Goal: Communication & Community: Answer question/provide support

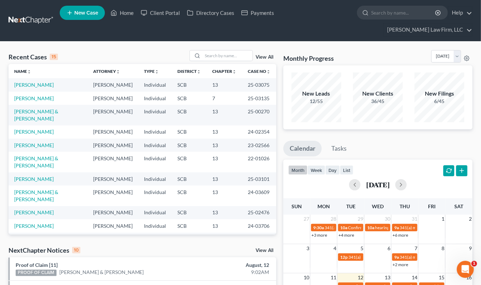
click at [389, 42] on div "Recent Cases 15 View All Name unfold_more expand_more expand_less Attorney unfo…" at bounding box center [240, 277] width 481 height 470
click at [237, 51] on input "search" at bounding box center [228, 56] width 50 height 10
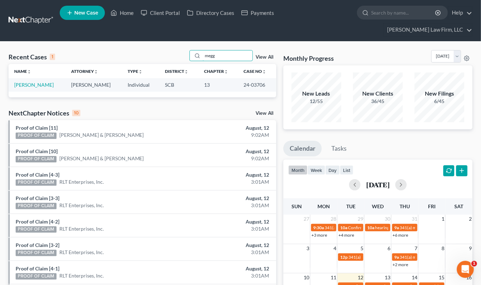
type input "megg"
click at [40, 82] on link "[PERSON_NAME]" at bounding box center [33, 85] width 39 height 6
select select "2"
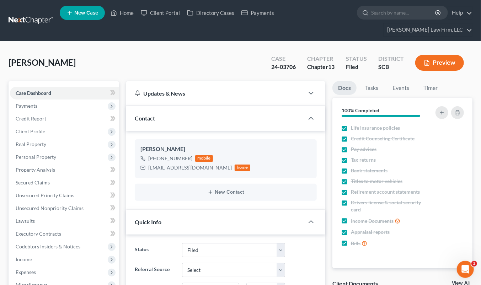
select select "1"
click at [443, 64] on div "Meggett, Shaneka Upgraded Case 24-03706 Chapter Chapter 13 Status Filed Distric…" at bounding box center [241, 65] width 464 height 31
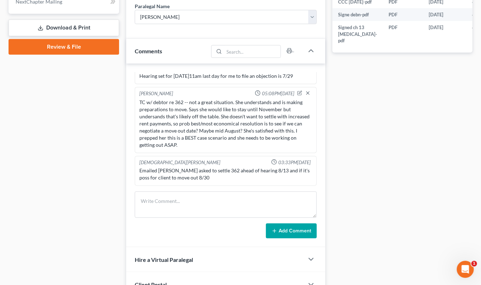
scroll to position [399, 0]
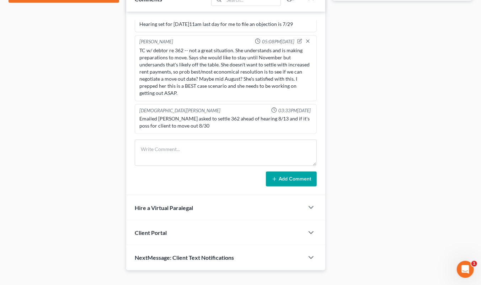
click at [183, 254] on span "NextMessage: Client Text Notifications" at bounding box center [184, 257] width 99 height 7
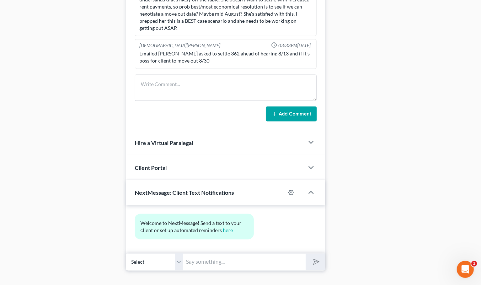
click at [231, 254] on input "text" at bounding box center [244, 262] width 123 height 17
type input "Ms. Meggett, please call Elizabeth Heilig at Meredith Law Firm ASAP thank you"
click at [306, 254] on button "submit" at bounding box center [316, 262] width 20 height 17
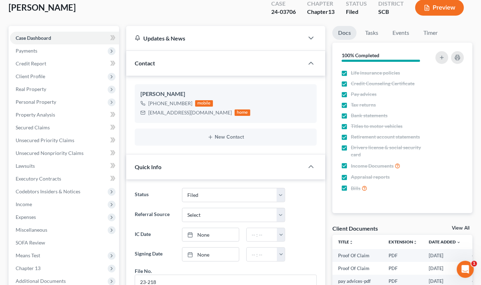
scroll to position [0, 0]
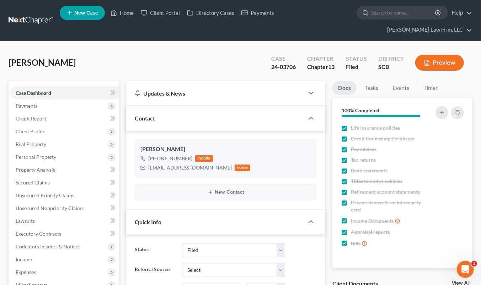
click at [41, 14] on link at bounding box center [32, 20] width 46 height 13
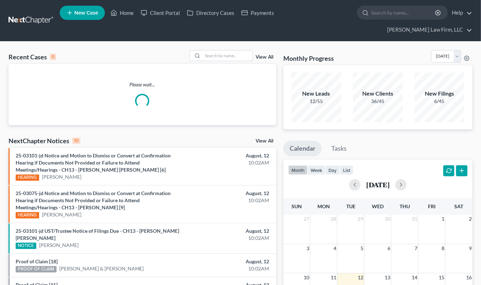
click at [233, 51] on input "search" at bounding box center [228, 56] width 50 height 10
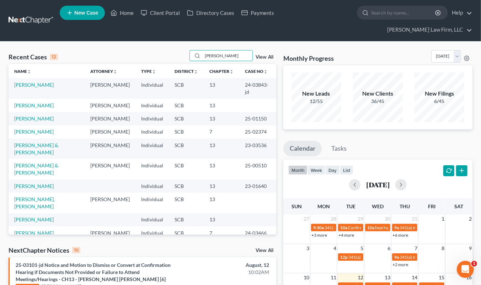
type input "[PERSON_NAME]"
click at [39, 116] on link "[PERSON_NAME]" at bounding box center [33, 119] width 39 height 6
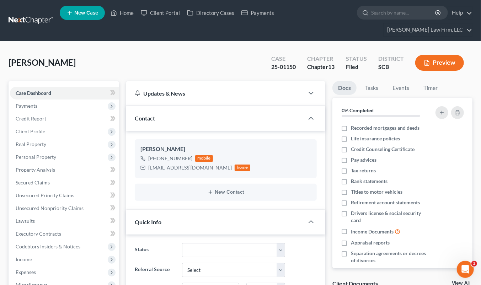
select select "0"
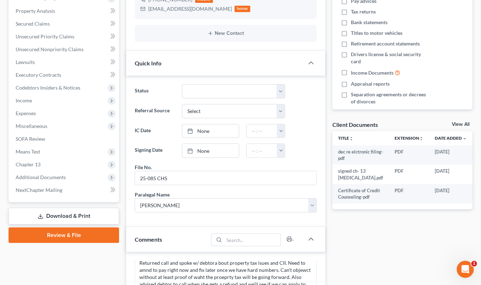
scroll to position [158, 0]
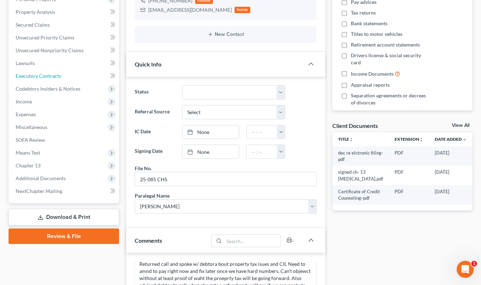
click at [48, 73] on span "Executory Contracts" at bounding box center [39, 76] width 46 height 6
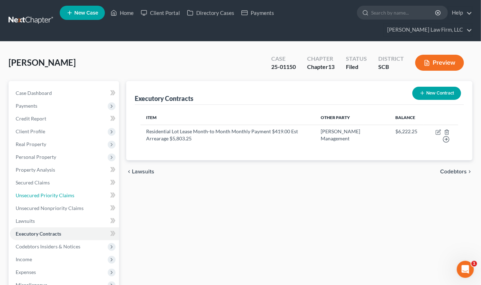
click at [51, 192] on span "Unsecured Priority Claims" at bounding box center [45, 195] width 59 height 6
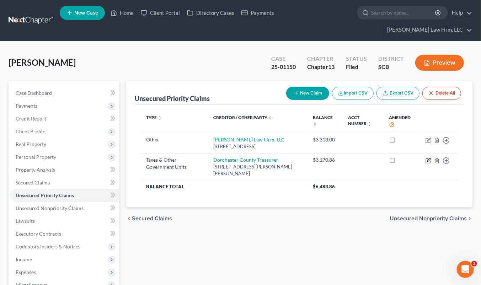
click at [426, 158] on icon "button" at bounding box center [429, 161] width 6 height 6
select select "4"
select select "42"
select select "0"
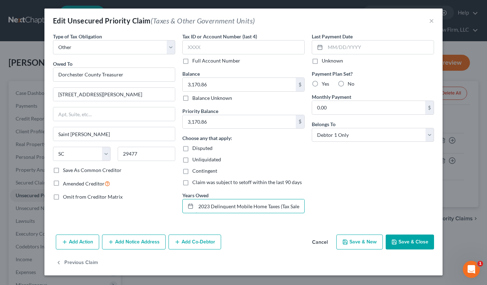
scroll to position [0, 30]
drag, startPoint x: 199, startPoint y: 204, endPoint x: 354, endPoint y: 206, distance: 154.7
click at [354, 206] on div "Type of Tax Obligation * Select Federal City State Franchise Tax Board Other Ow…" at bounding box center [243, 126] width 388 height 186
click at [406, 241] on button "Save & Close" at bounding box center [410, 242] width 48 height 15
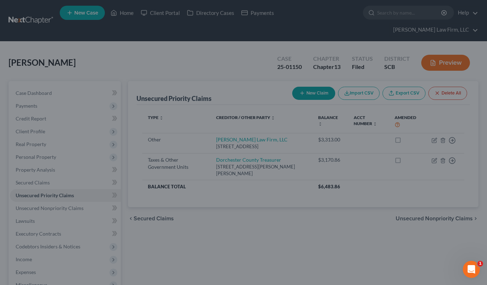
scroll to position [0, 0]
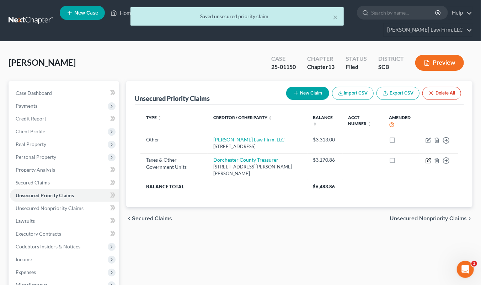
click at [427, 158] on icon "button" at bounding box center [429, 161] width 6 height 6
select select "4"
select select "42"
select select "0"
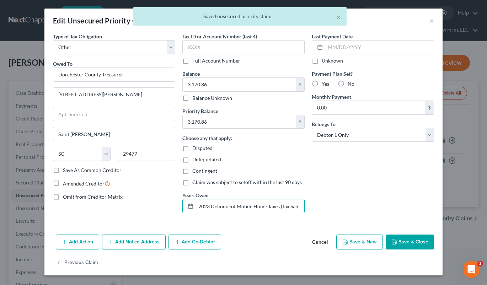
scroll to position [0, 30]
drag, startPoint x: 200, startPoint y: 205, endPoint x: 363, endPoint y: 209, distance: 163.7
click at [363, 210] on div "Type of Tax Obligation * Select Federal City State Franchise Tax Board Other Ow…" at bounding box center [243, 126] width 388 height 186
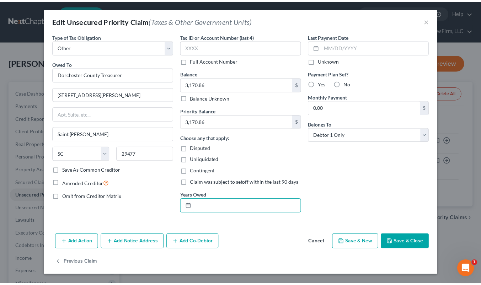
scroll to position [0, 0]
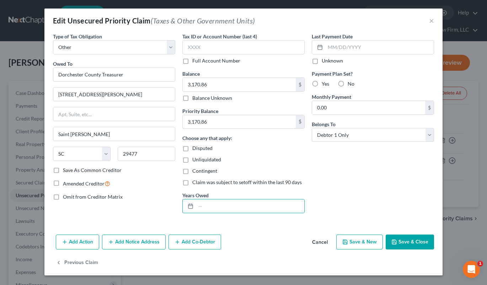
click at [216, 119] on input "3,170.86" at bounding box center [239, 122] width 113 height 14
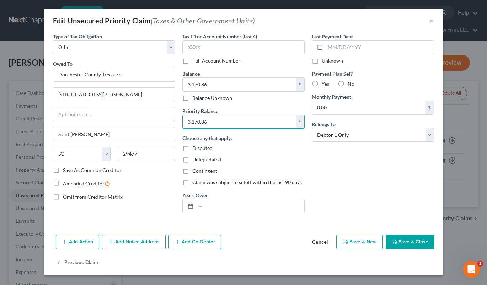
click at [215, 119] on input "3,170.86" at bounding box center [239, 122] width 113 height 14
type input "0.00"
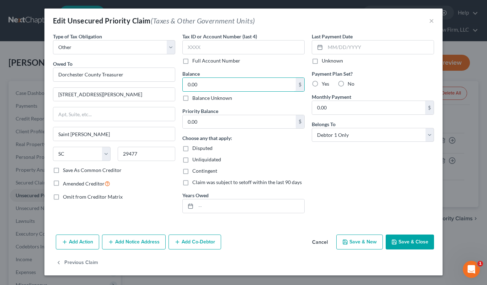
type input "0.00"
click at [406, 237] on button "Save & Close" at bounding box center [410, 242] width 48 height 15
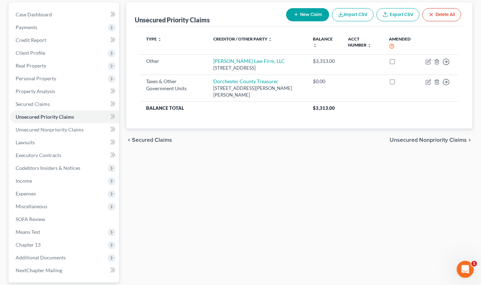
scroll to position [79, 0]
click at [73, 126] on span "Unsecured Nonpriority Claims" at bounding box center [50, 129] width 68 height 6
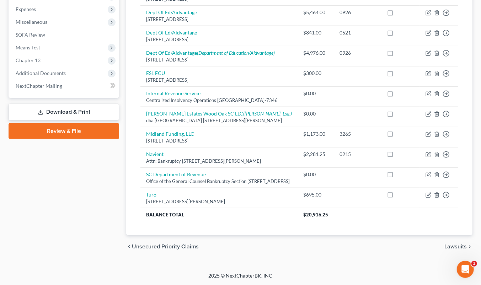
click at [63, 104] on link "Download & Print" at bounding box center [64, 112] width 111 height 17
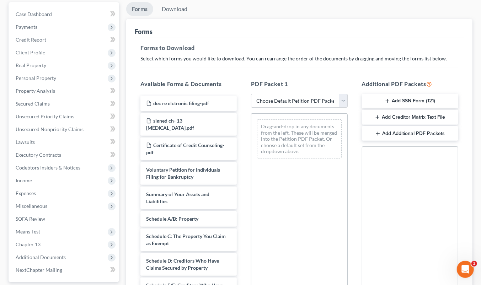
scroll to position [197, 0]
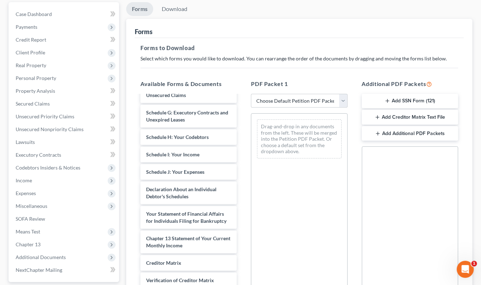
click at [243, 115] on div "dec re elctronic filing-pdf signed ch- 13 retainer.pdf Certificate of Credit Co…" at bounding box center [189, 117] width 108 height 439
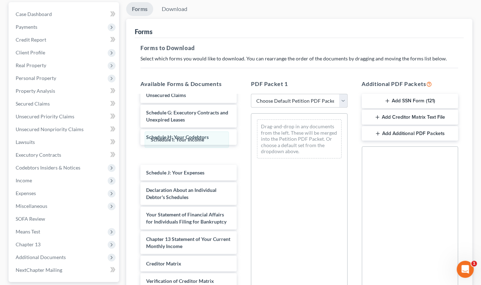
drag, startPoint x: 292, startPoint y: 115, endPoint x: 179, endPoint y: 140, distance: 115.5
click at [251, 140] on div "Schedule I: Your Income Schedule I: Your Income Drag-and-drop in any documents …" at bounding box center [299, 139] width 96 height 51
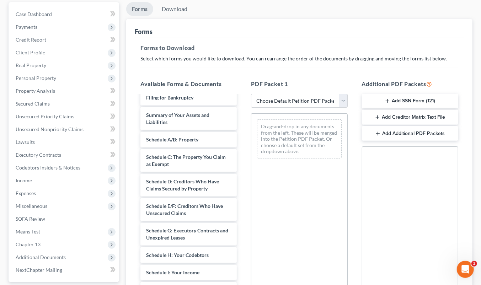
scroll to position [79, 0]
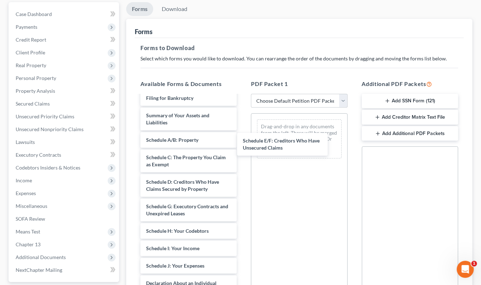
drag, startPoint x: 181, startPoint y: 186, endPoint x: 319, endPoint y: 119, distance: 153.4
click at [243, 121] on div "Schedule E/F: Creditors Who Have Unsecured Claims dec re elctronic filing-pdf s…" at bounding box center [189, 224] width 108 height 415
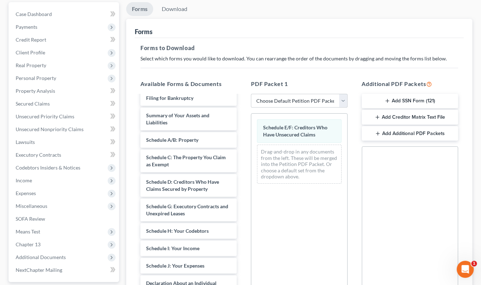
scroll to position [118, 0]
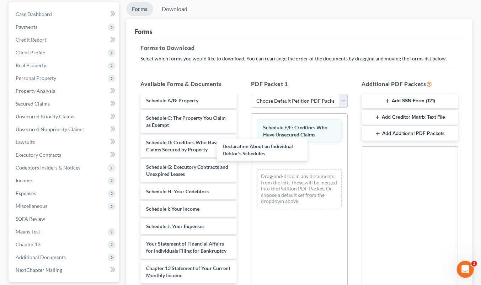
drag, startPoint x: 181, startPoint y: 221, endPoint x: 263, endPoint y: 142, distance: 113.7
click at [243, 143] on div "Declaration About an Individual Debtor's Schedules dec re elctronic filing-pdf …" at bounding box center [189, 172] width 108 height 390
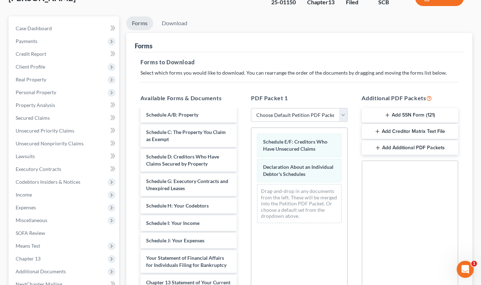
scroll to position [39, 0]
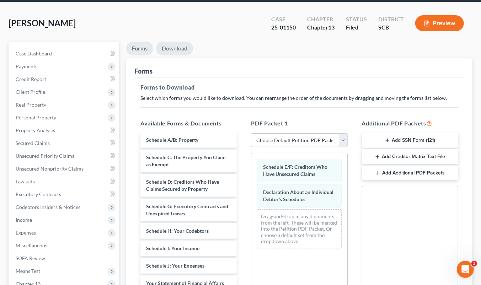
click at [175, 42] on link "Download" at bounding box center [174, 49] width 37 height 14
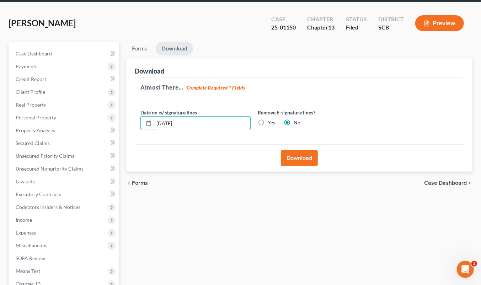
drag, startPoint x: 187, startPoint y: 107, endPoint x: 145, endPoint y: 111, distance: 42.5
click at [145, 116] on div "08/12/2025" at bounding box center [196, 123] width 110 height 14
click at [268, 119] on label "Yes" at bounding box center [271, 122] width 7 height 7
click at [271, 119] on input "Yes" at bounding box center [273, 121] width 5 height 5
radio input "true"
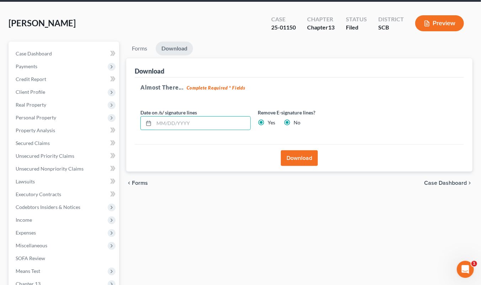
radio input "false"
click at [308, 150] on button "Download" at bounding box center [299, 158] width 37 height 16
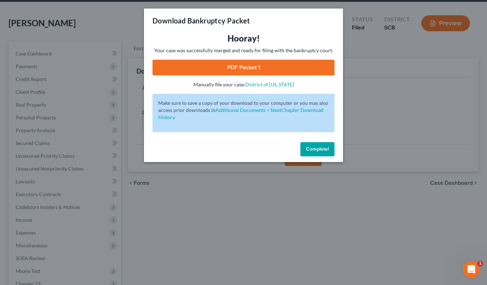
click at [272, 67] on link "PDF Packet 1" at bounding box center [244, 68] width 182 height 16
click at [58, 43] on div "Download Bankruptcy Packet Hooray! Your case was successfully merged and ready …" at bounding box center [243, 142] width 487 height 285
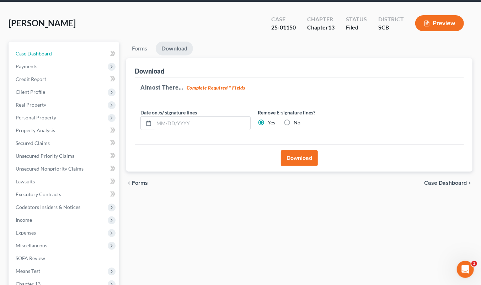
click at [62, 47] on link "Case Dashboard" at bounding box center [64, 53] width 109 height 13
select select "0"
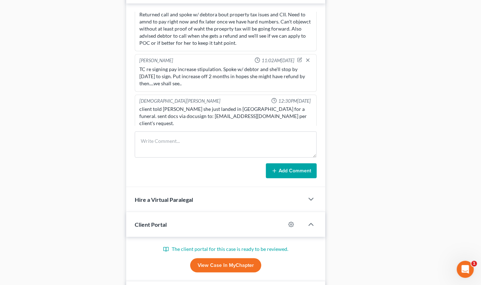
scroll to position [406, 0]
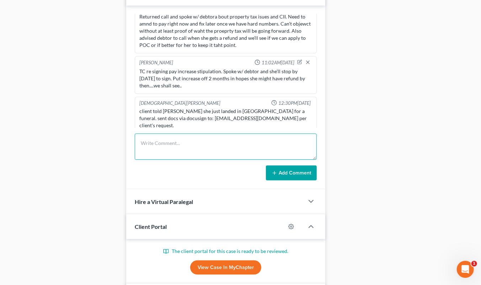
click at [174, 134] on textarea at bounding box center [226, 147] width 182 height 26
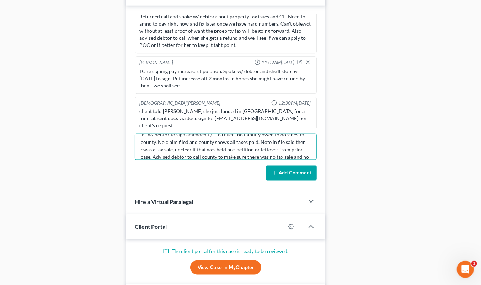
scroll to position [16, 0]
type textarea "TC w/ debtor to sign amended E/F to reflect no liability owed to dorchester cou…"
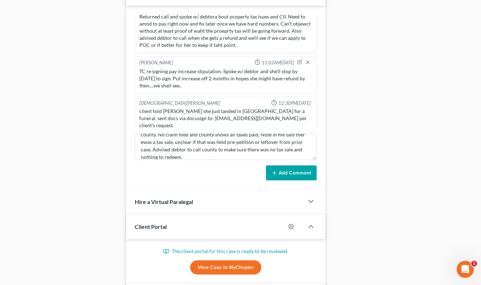
click at [306, 166] on button "Add Comment" at bounding box center [291, 173] width 51 height 15
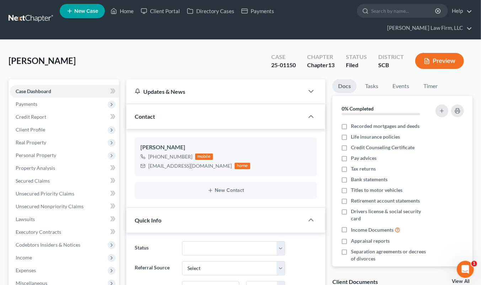
scroll to position [0, 0]
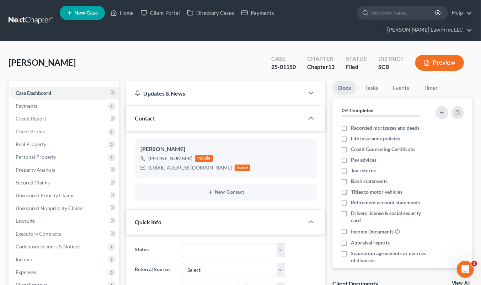
click at [35, 14] on link at bounding box center [32, 20] width 46 height 13
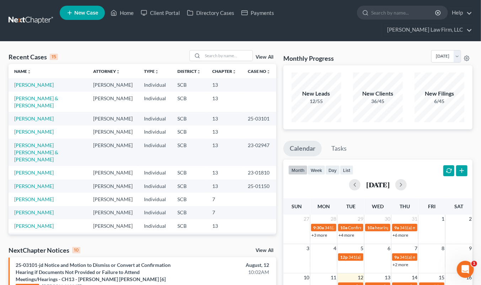
click at [383, 50] on div "Monthly Progress Bankruptcy Bankruptcy August 2025 July 2025 June 2025 May 2025…" at bounding box center [378, 57] width 189 height 15
click at [235, 51] on input "search" at bounding box center [228, 56] width 50 height 10
type input "e"
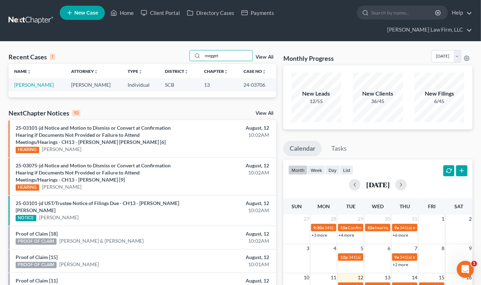
type input "megget"
click at [49, 82] on link "[PERSON_NAME]" at bounding box center [33, 85] width 39 height 6
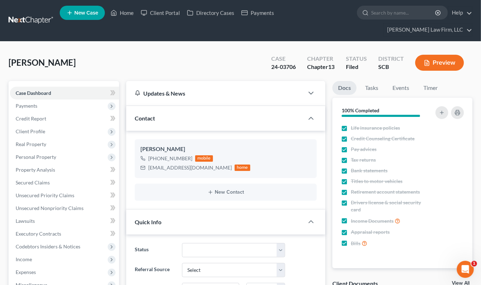
select select "1"
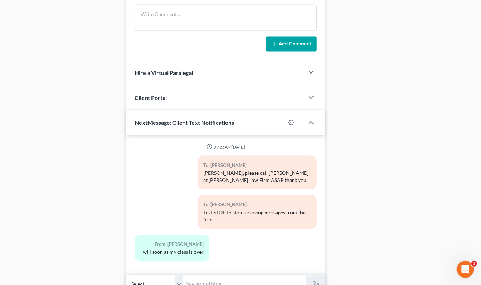
scroll to position [557, 0]
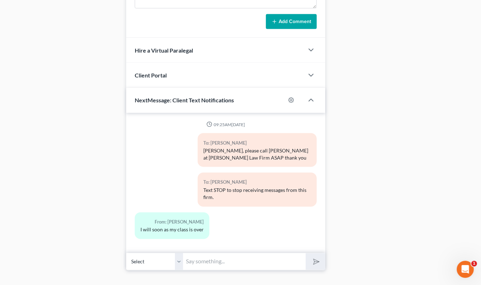
click at [229, 253] on input "text" at bounding box center [244, 261] width 123 height 17
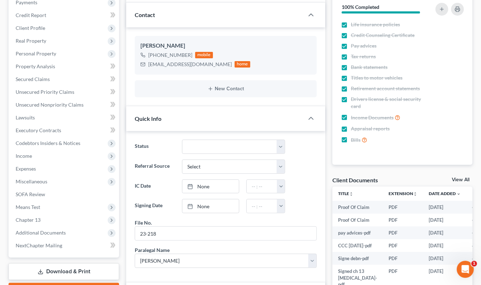
scroll to position [43, 0]
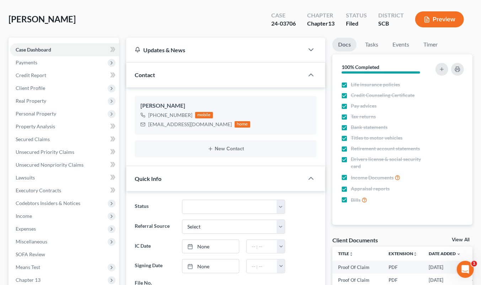
click at [42, 210] on span "Income" at bounding box center [64, 216] width 109 height 13
click at [44, 226] on span "Employment Income" at bounding box center [53, 229] width 46 height 6
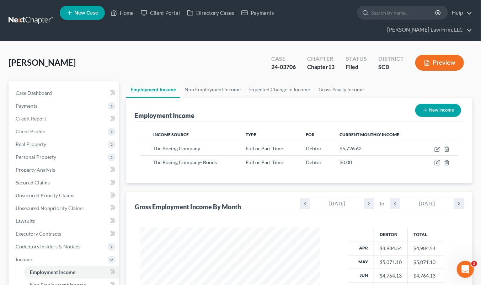
scroll to position [127, 194]
click at [401, 55] on div "District" at bounding box center [391, 59] width 26 height 8
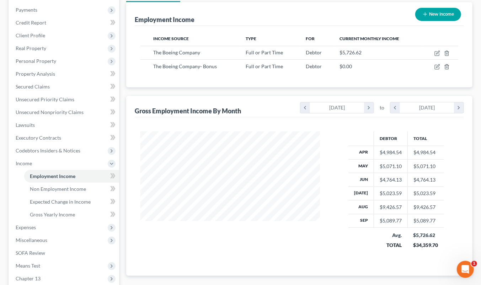
scroll to position [0, 0]
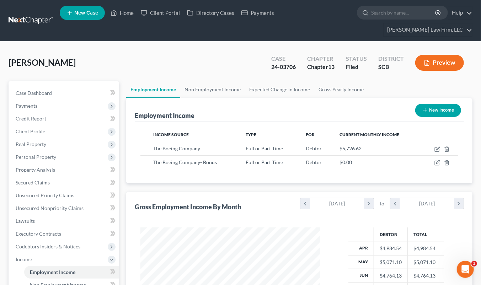
click at [41, 81] on div "Case Dashboard Payments Invoices Payments Payments Credit Report Client Profile…" at bounding box center [64, 247] width 111 height 332
click at [43, 90] on span "Case Dashboard" at bounding box center [34, 93] width 36 height 6
select select "1"
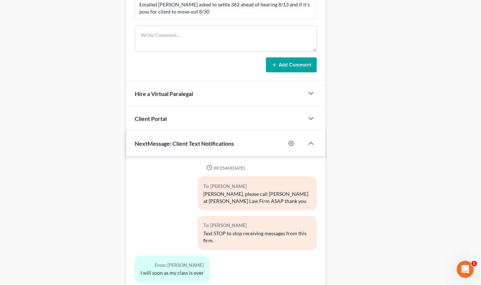
scroll to position [557, 0]
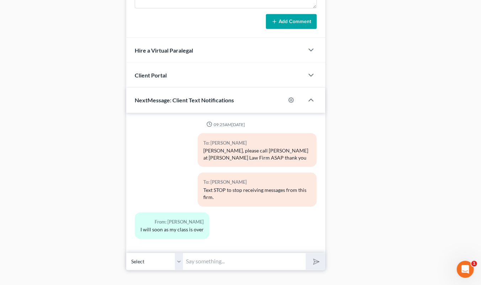
click at [230, 253] on input "text" at bounding box center [244, 261] width 123 height 17
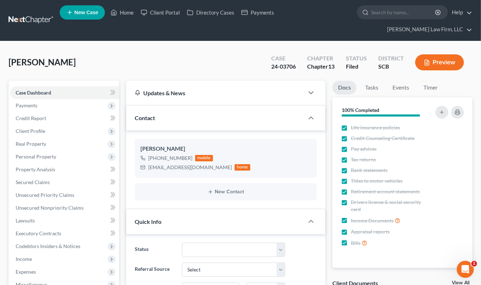
scroll to position [0, 0]
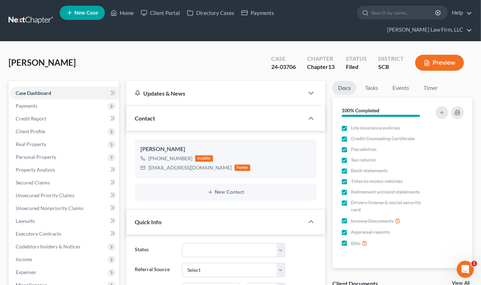
click at [42, 14] on link at bounding box center [32, 20] width 46 height 13
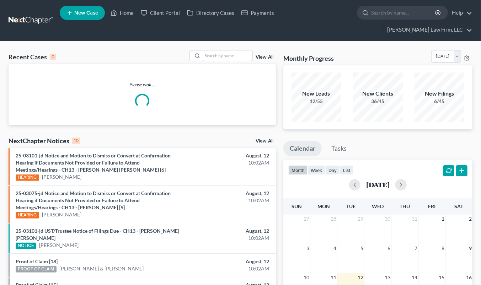
click at [239, 51] on input "search" at bounding box center [228, 56] width 50 height 10
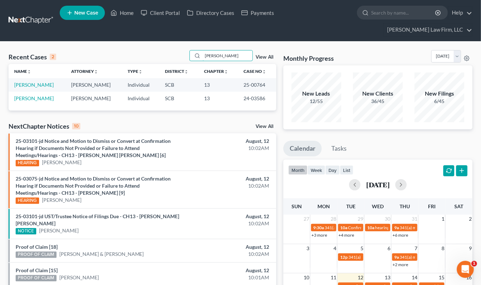
type input "dixon"
click at [29, 82] on link "Dixon, James" at bounding box center [33, 85] width 39 height 6
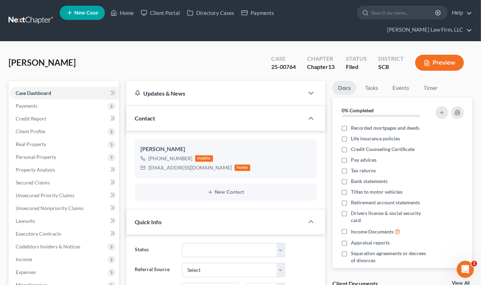
select select "0"
click at [34, 138] on span "Real Property" at bounding box center [64, 144] width 109 height 13
click at [37, 154] on span "Properties Owned" at bounding box center [50, 157] width 41 height 6
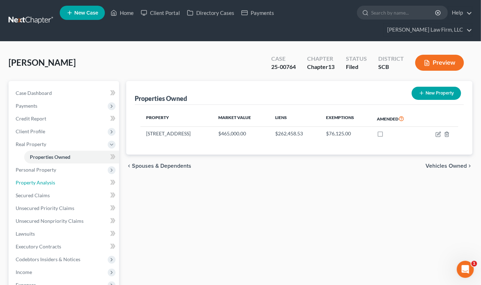
click at [61, 176] on link "Property Analysis" at bounding box center [64, 182] width 109 height 13
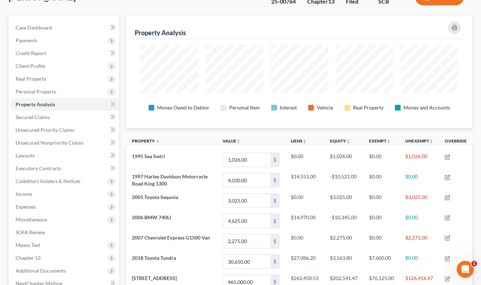
scroll to position [39, 0]
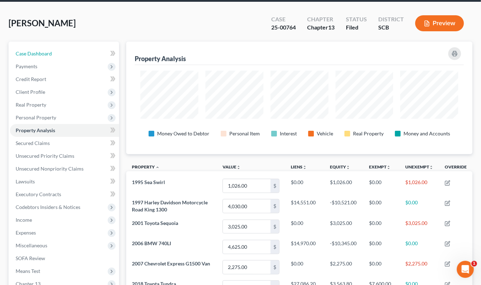
click at [59, 47] on link "Case Dashboard" at bounding box center [64, 53] width 109 height 13
select select "0"
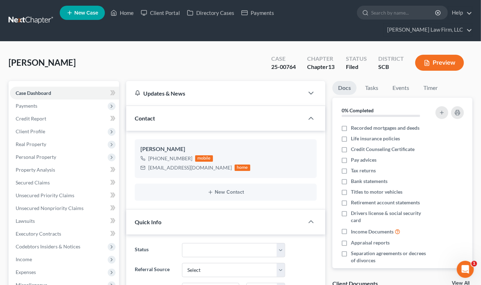
click at [400, 63] on div "Dixon, James Upgraded Case 25-00764 Chapter Chapter 13 Status Filed District SC…" at bounding box center [241, 65] width 464 height 31
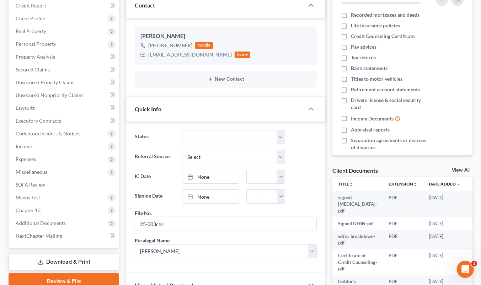
scroll to position [252, 0]
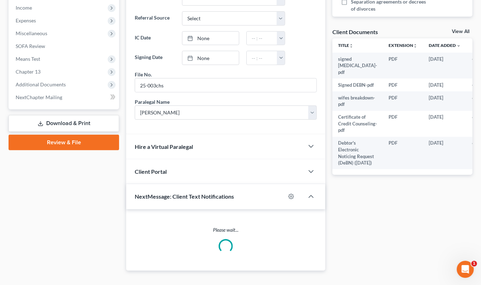
click at [154, 143] on span "Hire a Virtual Paralegal" at bounding box center [164, 146] width 58 height 7
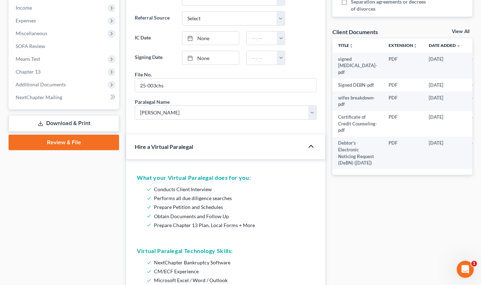
click at [312, 142] on icon "button" at bounding box center [311, 146] width 9 height 9
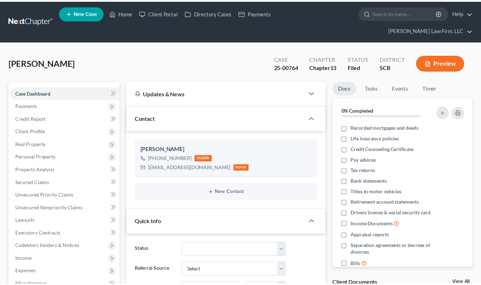
scroll to position [252, 0]
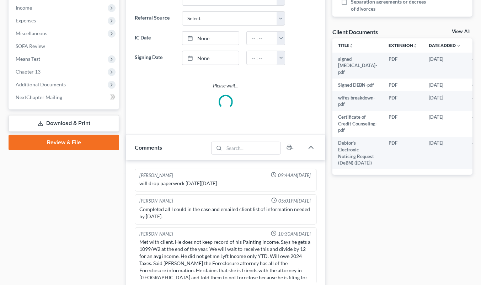
select select "0"
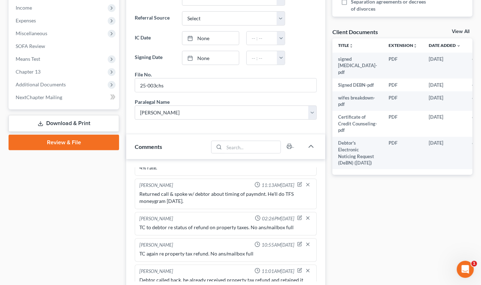
scroll to position [450, 0]
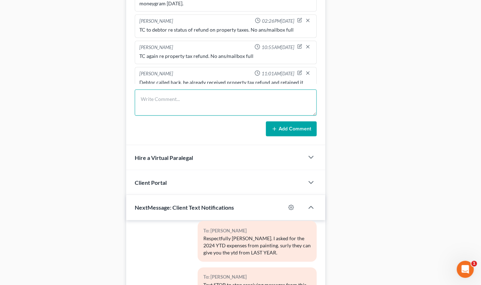
click at [208, 90] on textarea at bounding box center [226, 103] width 182 height 26
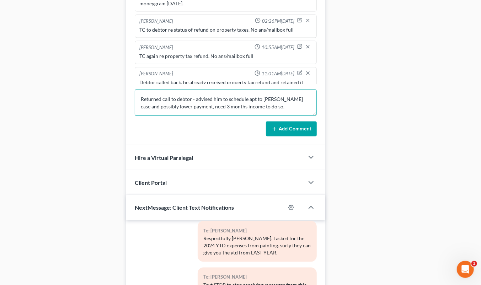
type textarea "Returned call to debtor - advised him to schedule apt to [PERSON_NAME] case and…"
click at [298, 122] on button "Add Comment" at bounding box center [291, 129] width 51 height 15
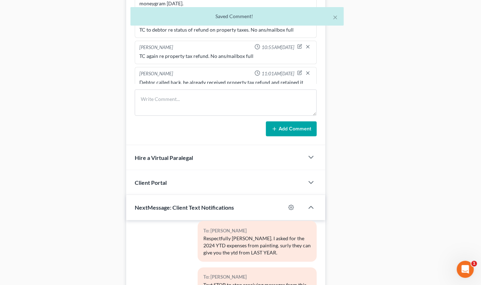
scroll to position [574, 0]
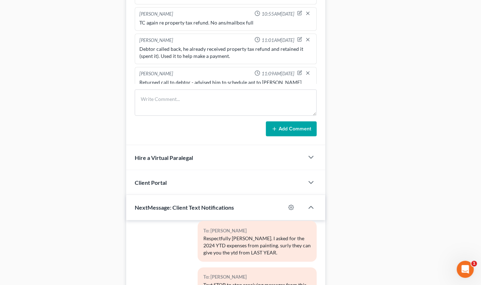
drag, startPoint x: 449, startPoint y: 48, endPoint x: 443, endPoint y: 50, distance: 6.1
click at [449, 48] on div "Docs Tasks Events Timer 0% Completed Nothing here yet! Recorded mortgages and d…" at bounding box center [402, 5] width 147 height 748
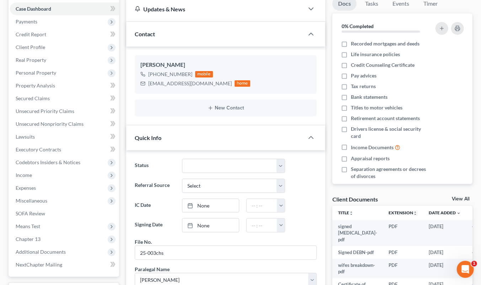
scroll to position [0, 0]
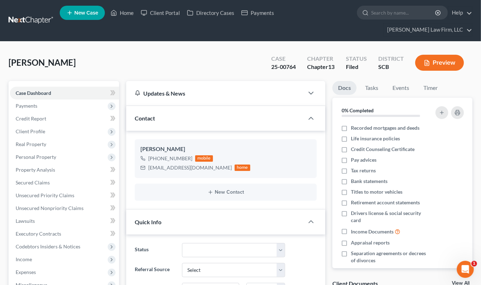
click at [27, 14] on link at bounding box center [32, 20] width 46 height 13
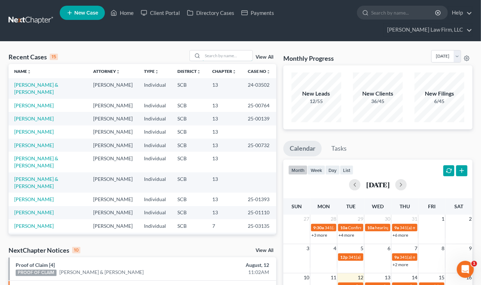
click at [223, 51] on input "search" at bounding box center [228, 56] width 50 height 10
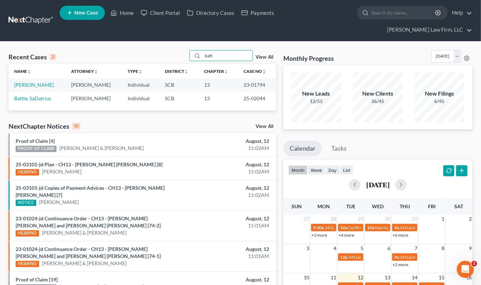
type input "batt"
click at [44, 95] on link "Battle, SaDatrius" at bounding box center [32, 98] width 37 height 6
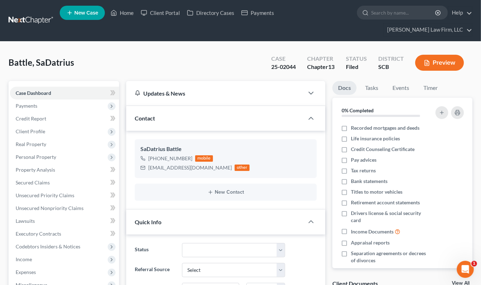
select select "0"
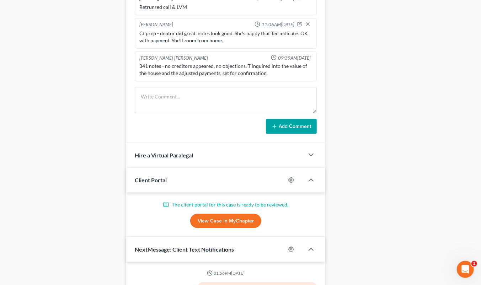
scroll to position [474, 0]
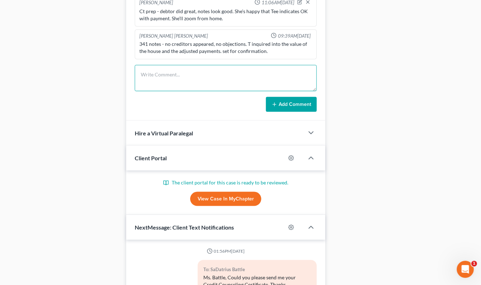
click at [193, 67] on textarea at bounding box center [226, 78] width 182 height 26
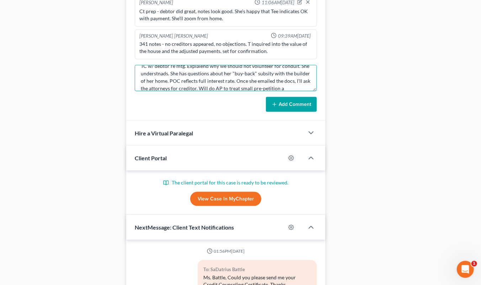
scroll to position [16, 0]
type textarea "TC w/ debtor re mtg. Explaiend why we should not volunteer for conduit. She und…"
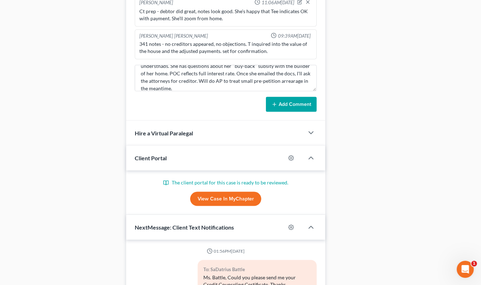
drag, startPoint x: 295, startPoint y: 92, endPoint x: 287, endPoint y: 89, distance: 7.7
click at [294, 97] on button "Add Comment" at bounding box center [291, 104] width 51 height 15
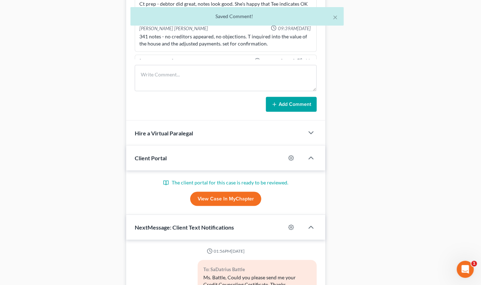
scroll to position [327, 0]
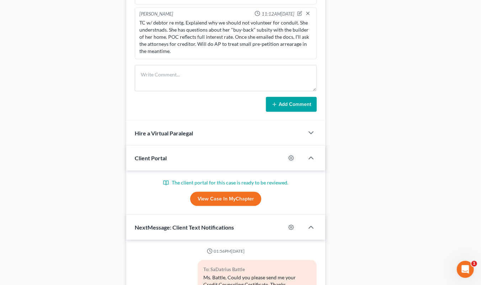
drag, startPoint x: 413, startPoint y: 121, endPoint x: 410, endPoint y: 118, distance: 3.8
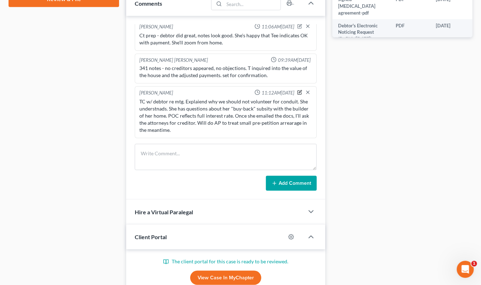
click at [297, 90] on icon "button" at bounding box center [299, 92] width 5 height 5
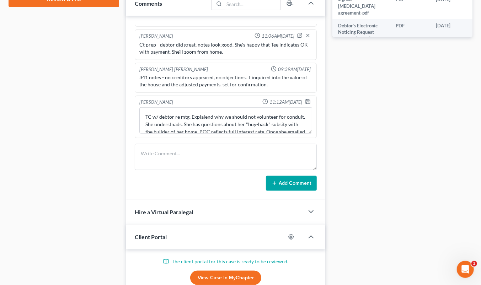
scroll to position [22, 0]
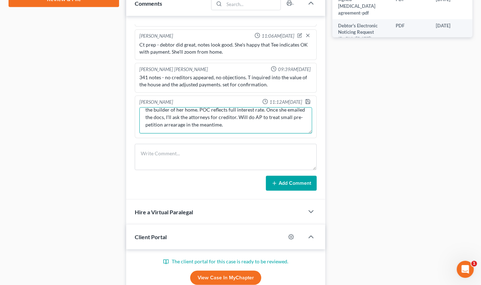
click at [276, 114] on textarea "TC w/ debtor re mtg. Explaiend why we should not volunteer for conduit. She und…" at bounding box center [225, 120] width 173 height 26
type textarea "TC w/ debtor re mtg. Explaiend why we should not volunteer for conduit. She und…"
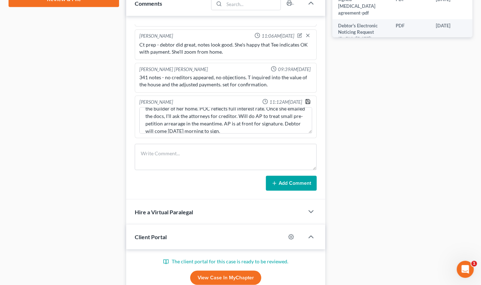
click at [307, 100] on polyline "button" at bounding box center [308, 100] width 2 height 1
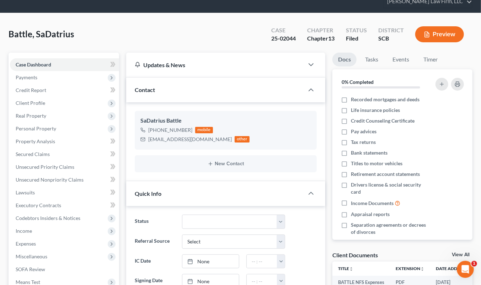
scroll to position [0, 0]
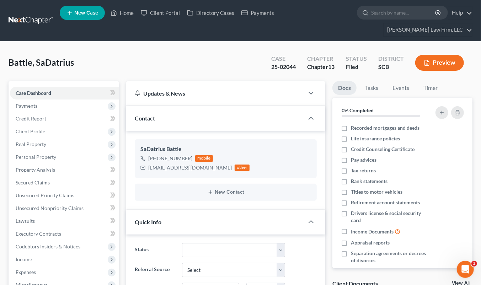
click at [34, 16] on link at bounding box center [32, 20] width 46 height 13
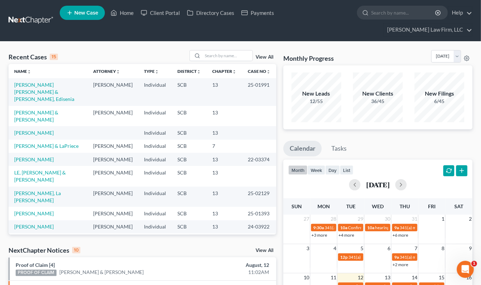
click at [224, 51] on input "search" at bounding box center [228, 56] width 50 height 10
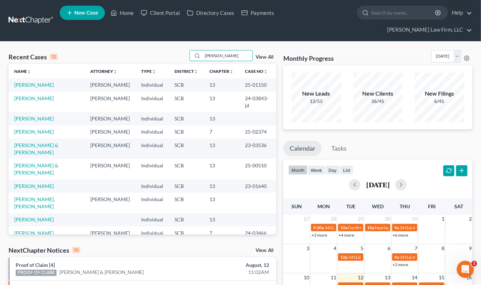
type input "[PERSON_NAME]"
click at [36, 82] on link "[PERSON_NAME]" at bounding box center [33, 85] width 39 height 6
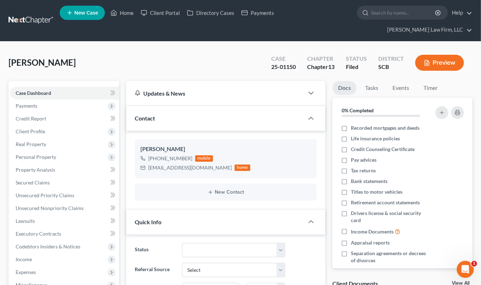
select select "0"
click at [52, 176] on link "Secured Claims" at bounding box center [64, 182] width 109 height 13
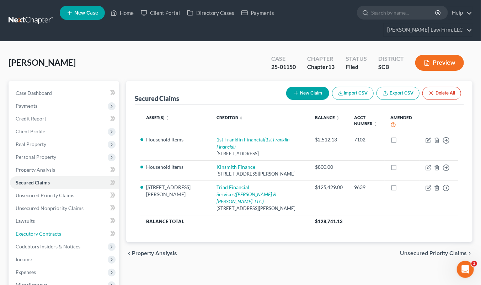
click at [37, 228] on link "Executory Contracts" at bounding box center [64, 234] width 109 height 13
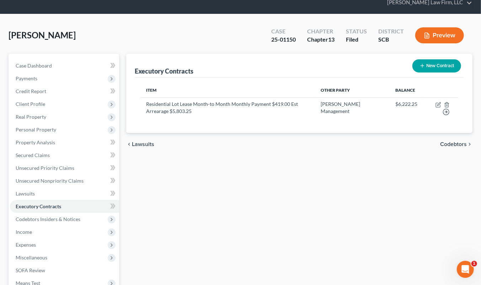
scroll to position [39, 0]
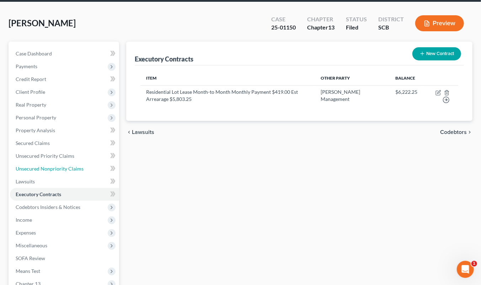
click at [52, 166] on span "Unsecured Nonpriority Claims" at bounding box center [50, 169] width 68 height 6
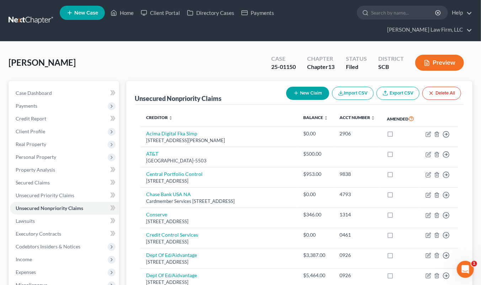
click at [45, 14] on link at bounding box center [32, 20] width 46 height 13
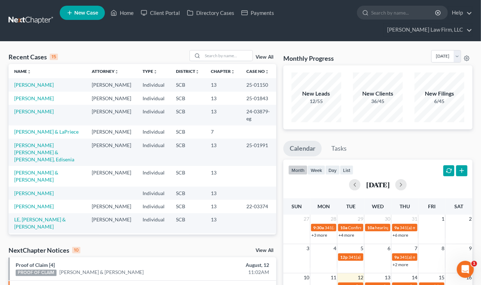
click at [393, 50] on div "Monthly Progress Bankruptcy Bankruptcy [DATE] [DATE] [DATE] [DATE] [DATE] [DATE…" at bounding box center [378, 57] width 189 height 15
click at [235, 51] on input "search" at bounding box center [228, 56] width 50 height 10
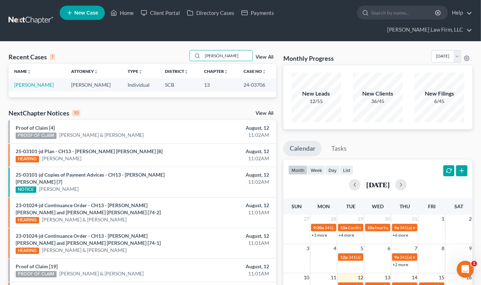
type input "[PERSON_NAME]"
click at [28, 82] on link "[PERSON_NAME]" at bounding box center [33, 85] width 39 height 6
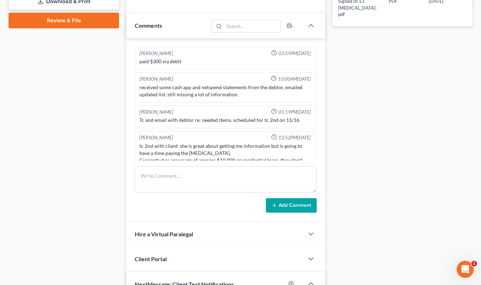
select select "1"
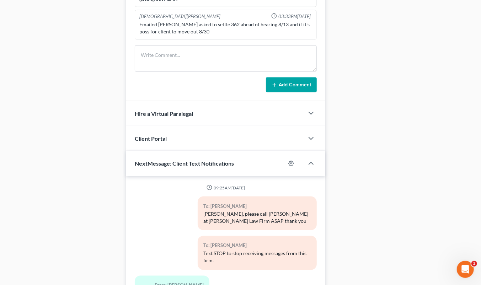
scroll to position [557, 0]
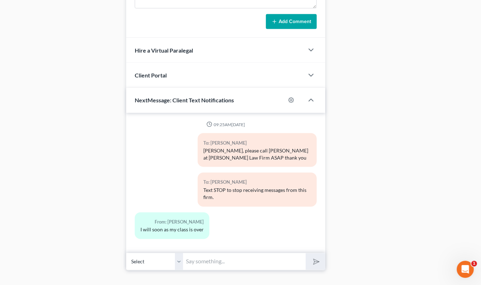
click at [211, 253] on input "text" at bounding box center [244, 261] width 123 height 17
type input "What time is your class over?"
click at [306, 254] on button "submit" at bounding box center [316, 262] width 20 height 17
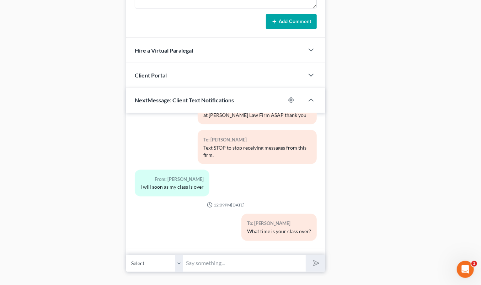
click at [232, 255] on input "text" at bounding box center [244, 263] width 123 height 17
type input "Please call me on your next break"
click at [306, 255] on button "submit" at bounding box center [316, 263] width 20 height 17
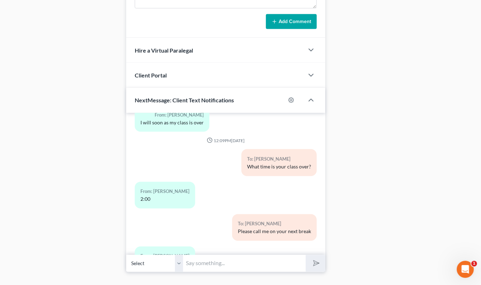
scroll to position [140, 0]
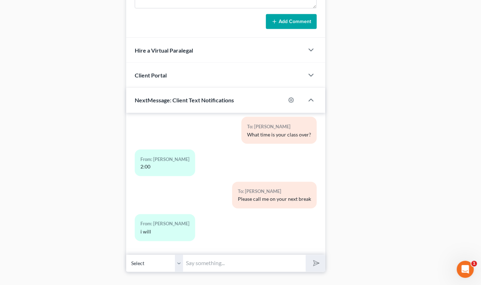
drag, startPoint x: 405, startPoint y: 51, endPoint x: 390, endPoint y: 54, distance: 14.9
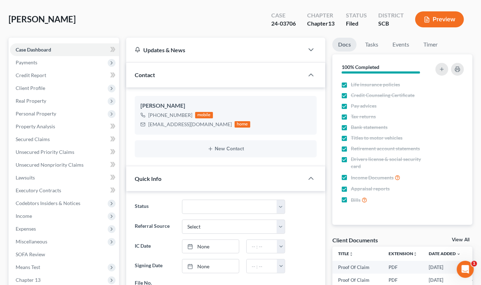
scroll to position [0, 0]
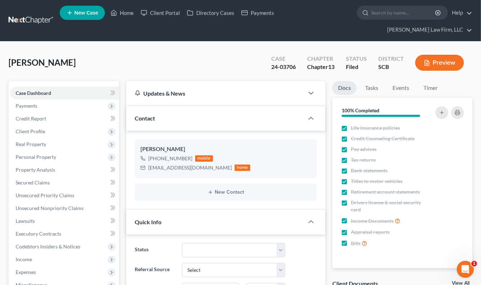
click at [37, 14] on link at bounding box center [32, 20] width 46 height 13
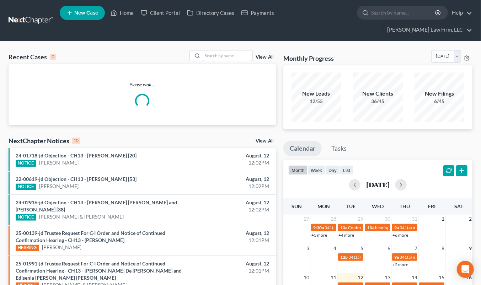
click at [219, 51] on input "search" at bounding box center [228, 56] width 50 height 10
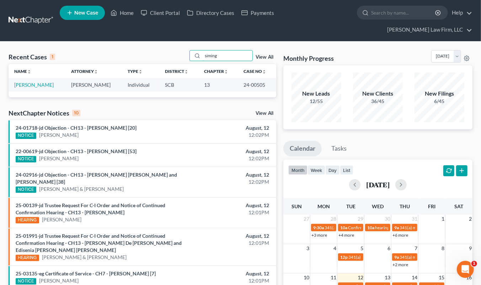
type input "siming"
click at [36, 82] on link "[PERSON_NAME]" at bounding box center [33, 85] width 39 height 6
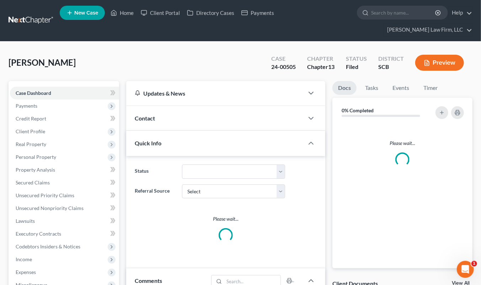
select select "1"
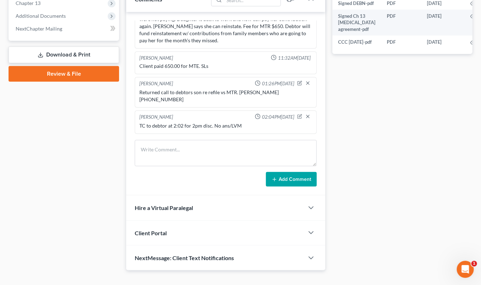
scroll to position [321, 0]
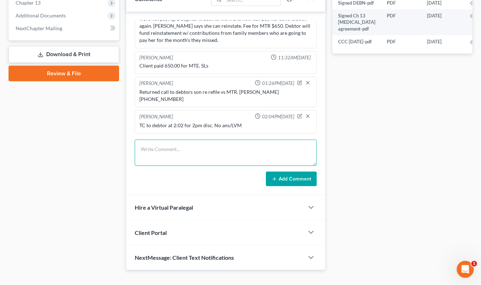
drag, startPoint x: 237, startPoint y: 134, endPoint x: 241, endPoint y: 131, distance: 5.5
click at [239, 140] on textarea at bounding box center [226, 153] width 182 height 26
type textarea "T"
type textarea "Returned call and LVM."
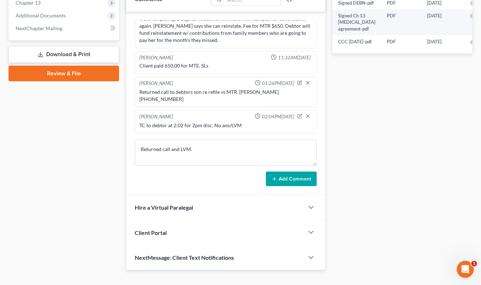
click at [293, 172] on button "Add Comment" at bounding box center [291, 179] width 51 height 15
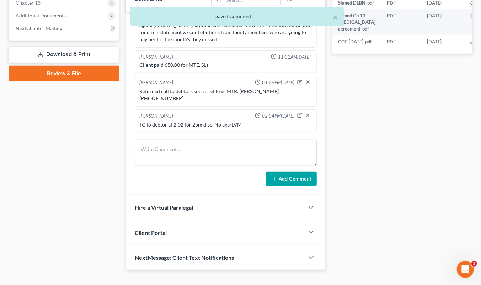
scroll to position [958, 0]
